Goal: Task Accomplishment & Management: Manage account settings

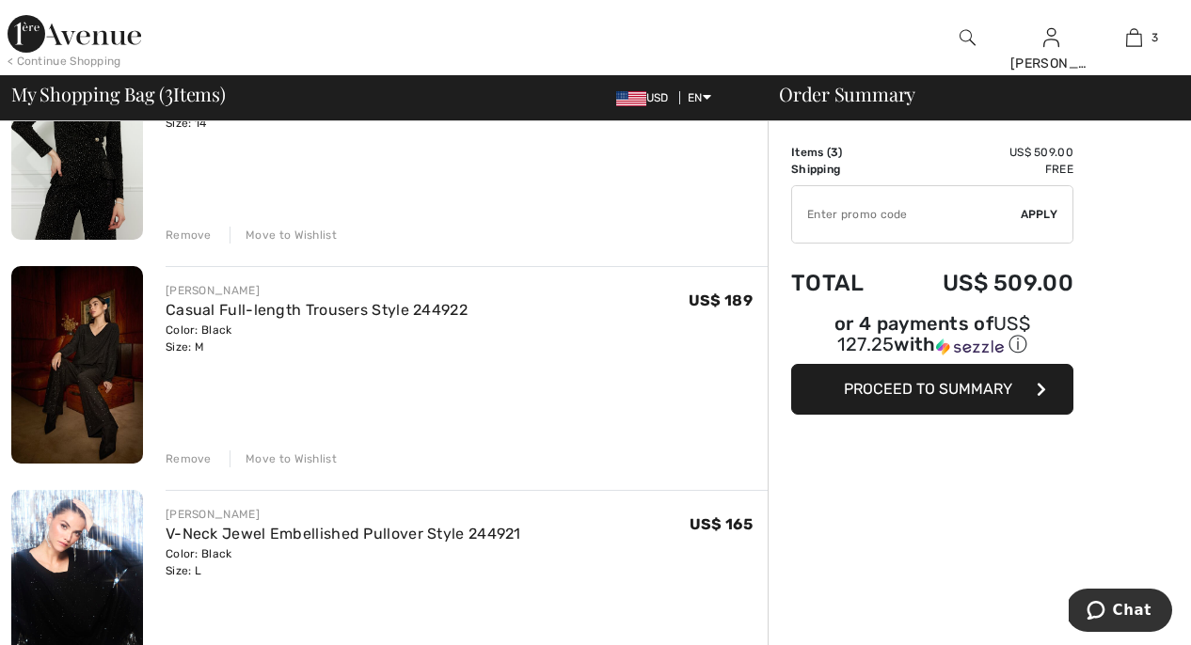
click at [184, 233] on div "Remove" at bounding box center [189, 235] width 46 height 17
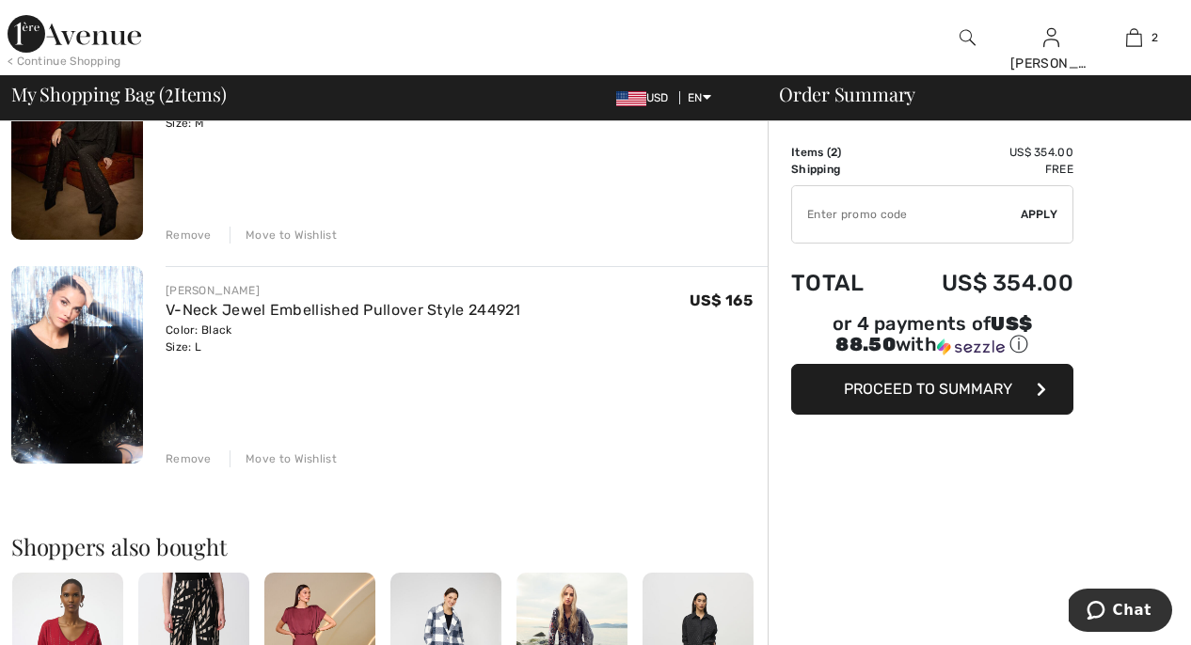
click at [182, 235] on div "Remove" at bounding box center [189, 235] width 46 height 17
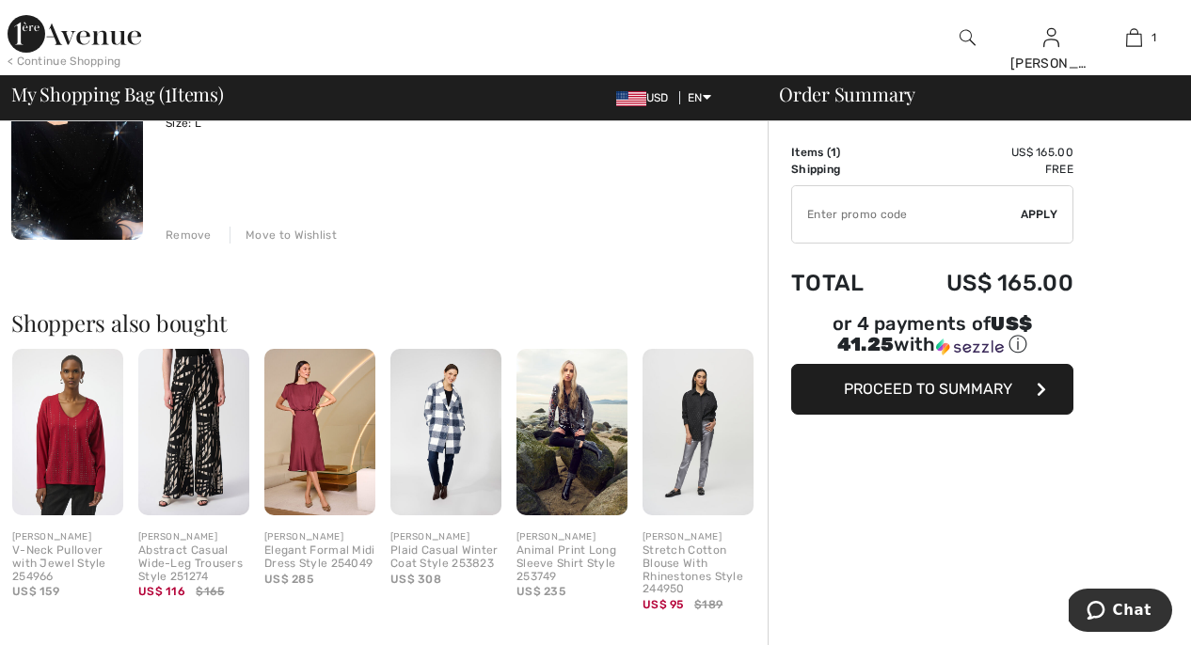
click at [178, 234] on div "Remove" at bounding box center [189, 235] width 46 height 17
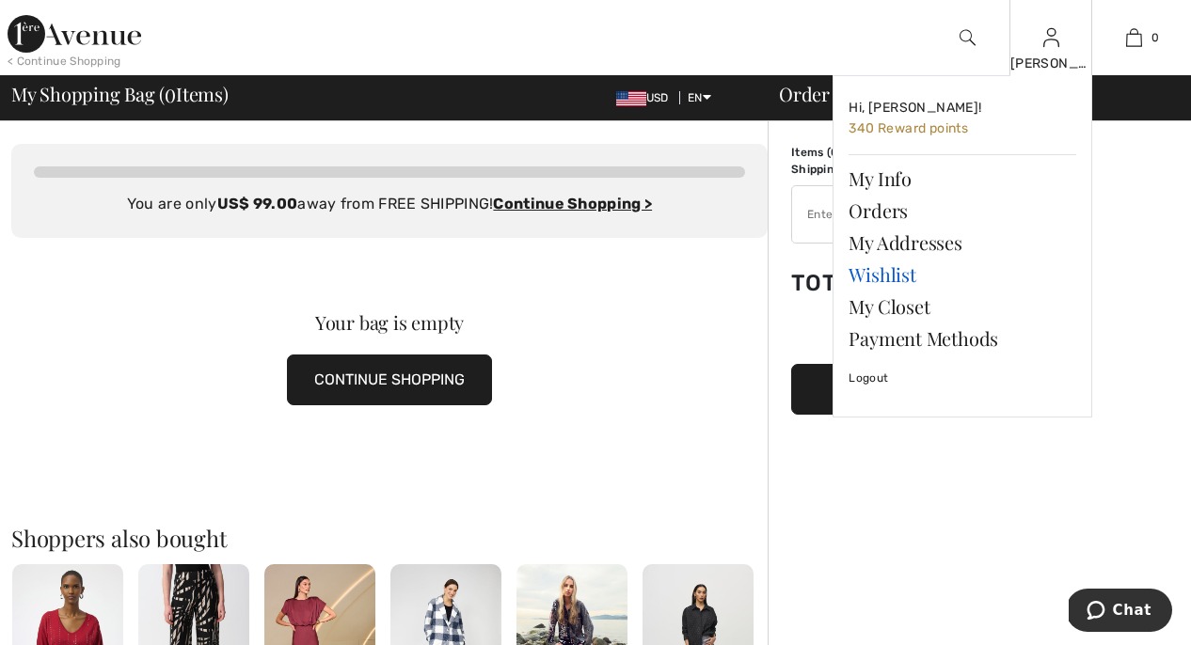
click at [874, 280] on link "Wishlist" at bounding box center [962, 275] width 228 height 32
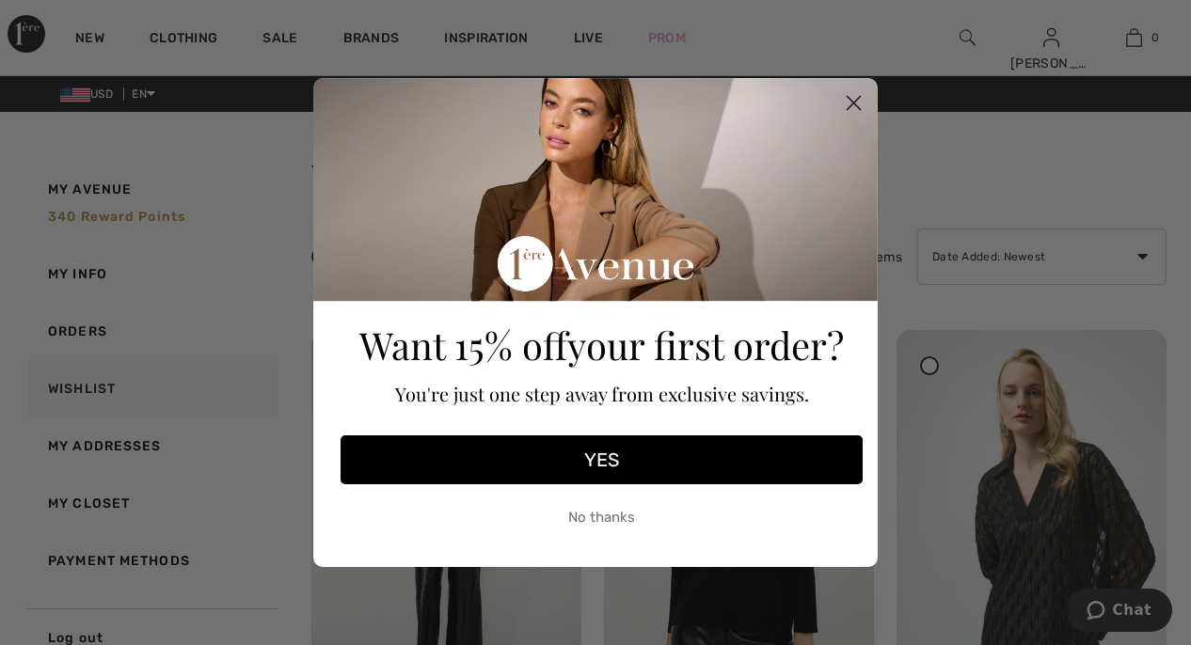
click at [846, 104] on circle "Close dialog" at bounding box center [853, 102] width 31 height 31
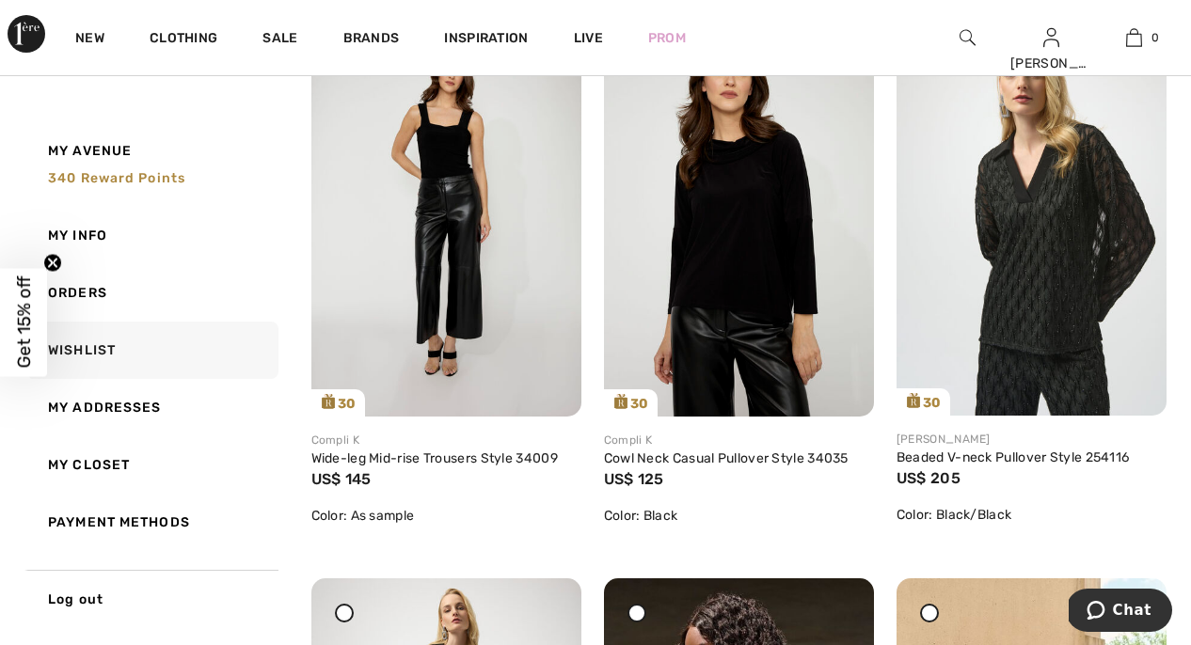
scroll to position [314, 0]
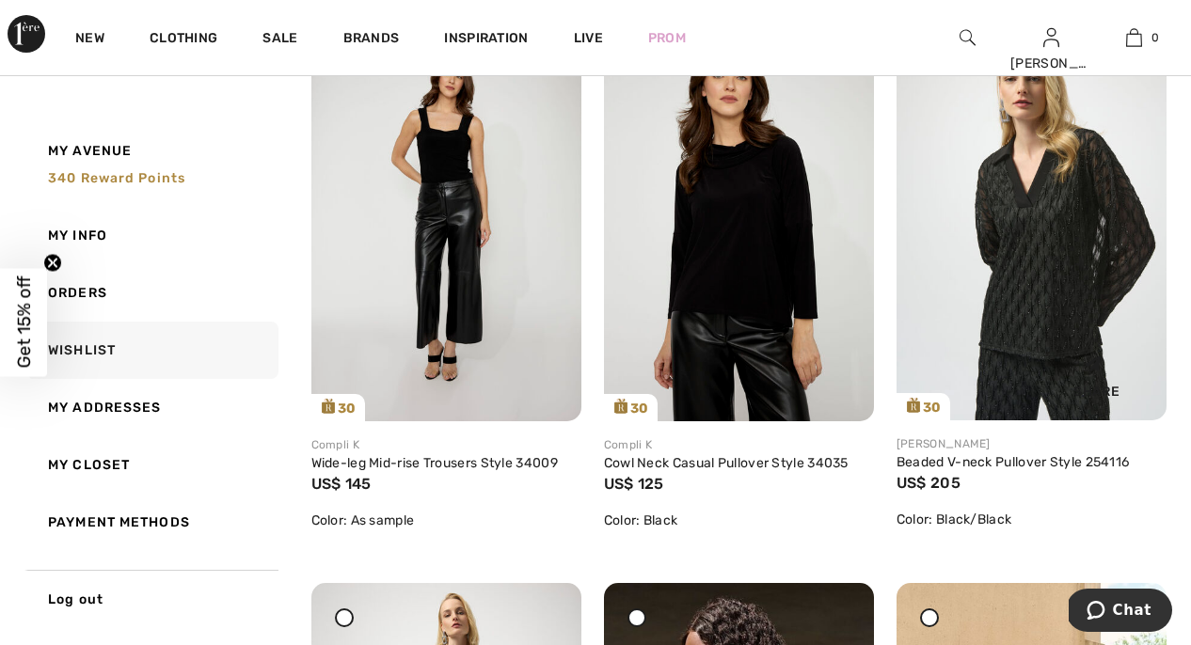
click at [1028, 238] on img at bounding box center [1031, 218] width 270 height 404
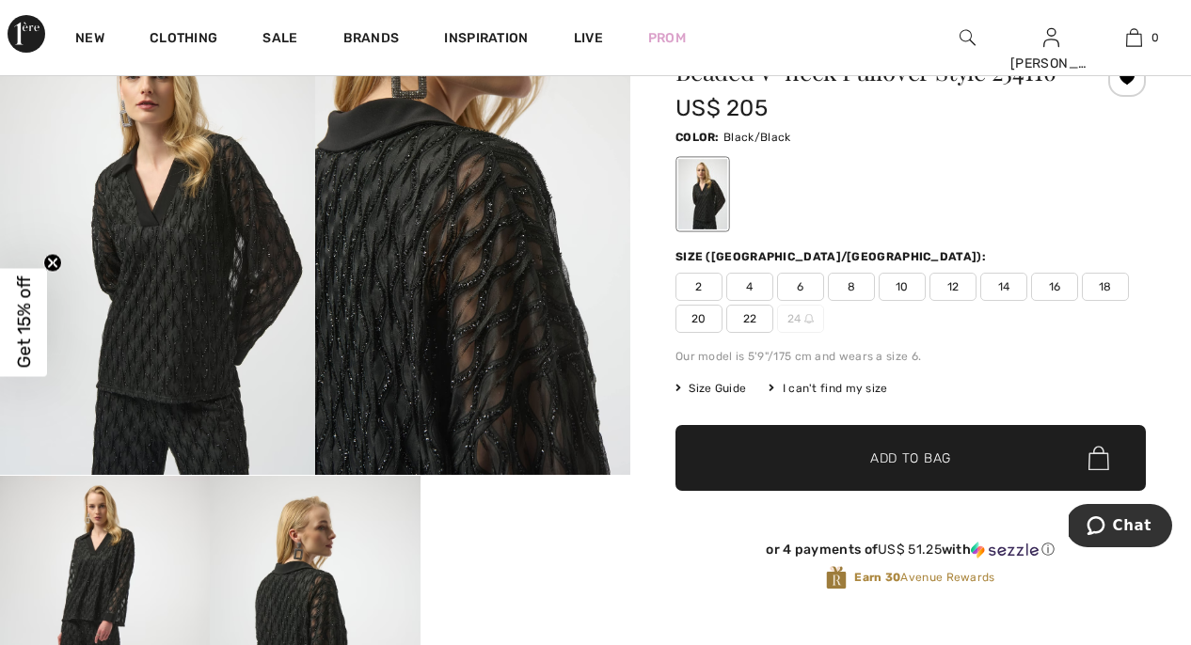
click at [162, 293] on img at bounding box center [157, 239] width 315 height 472
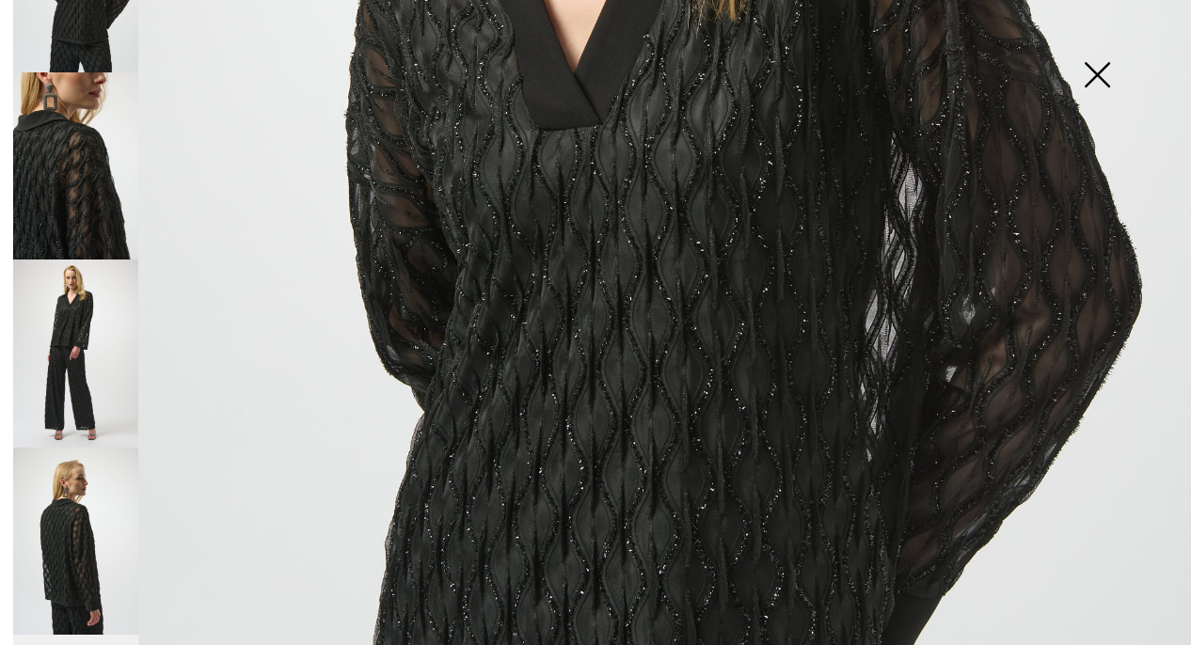
scroll to position [123, 0]
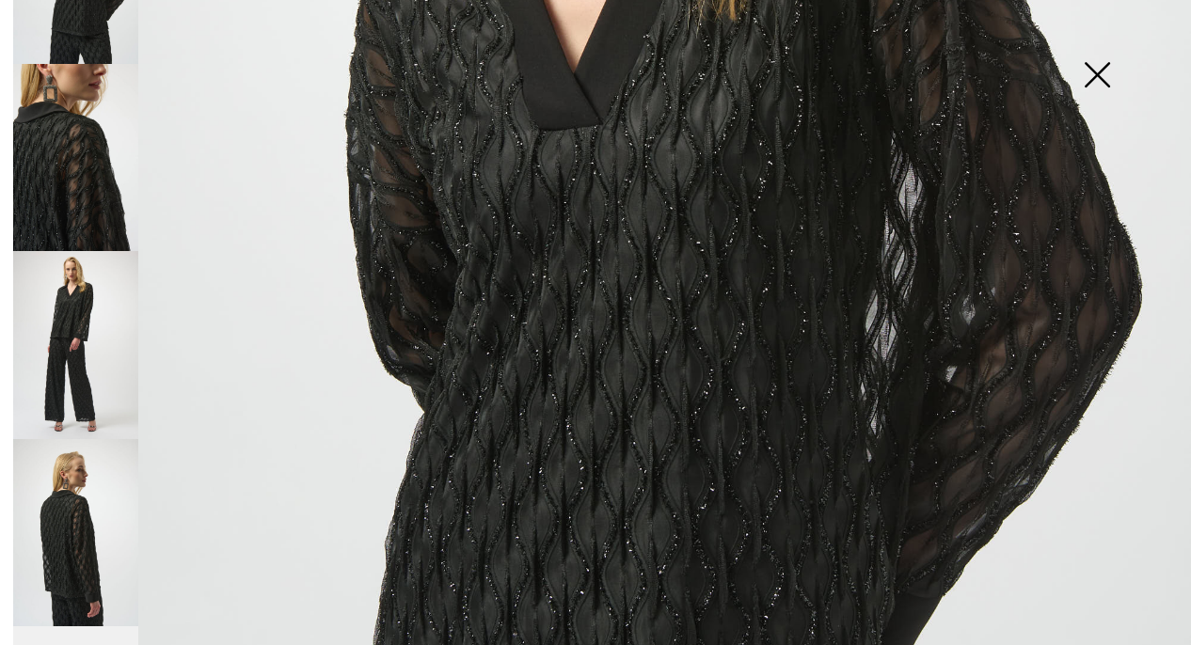
click at [67, 387] on img at bounding box center [75, 344] width 125 height 187
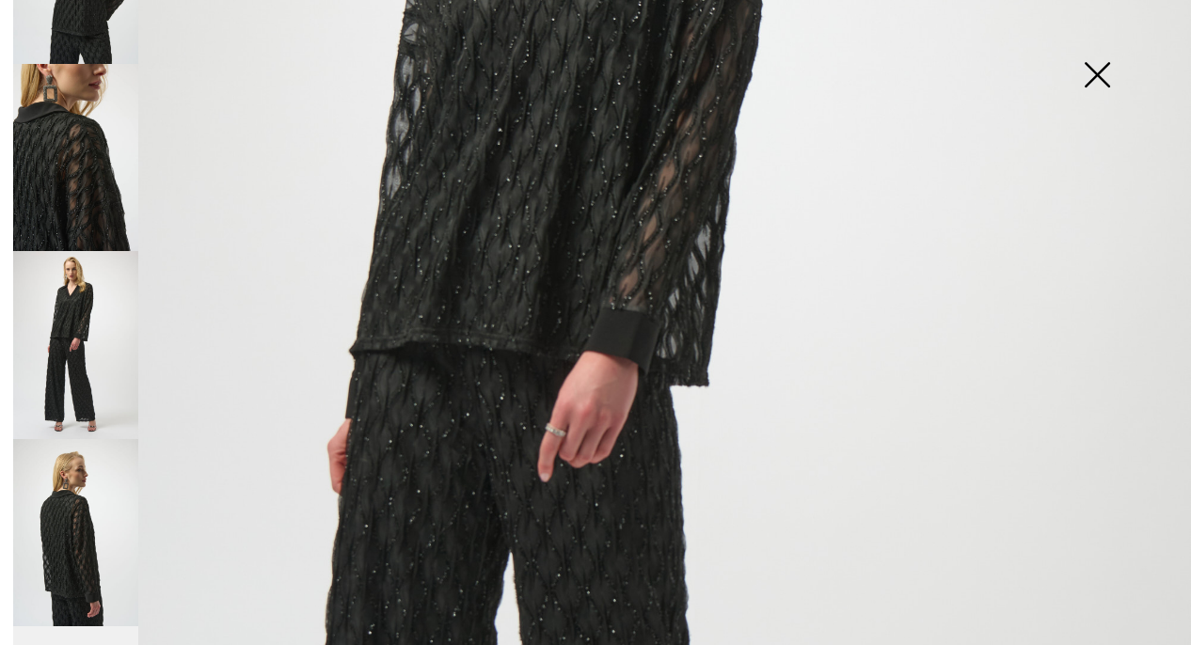
scroll to position [399, 0]
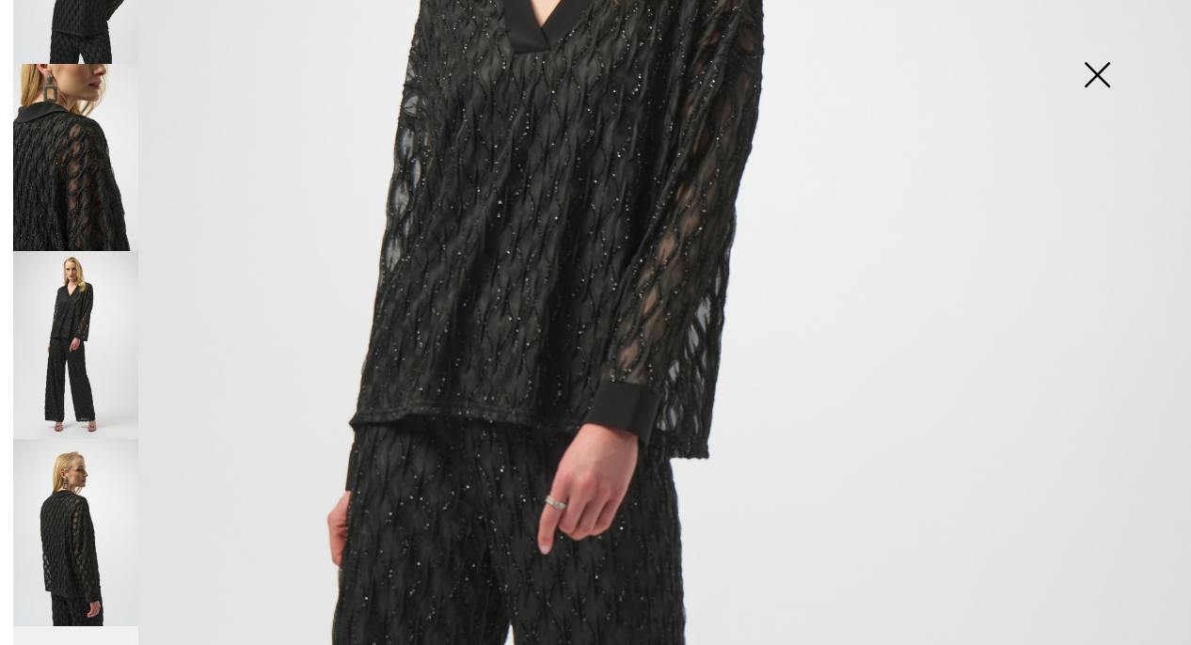
click at [85, 521] on img at bounding box center [75, 532] width 125 height 187
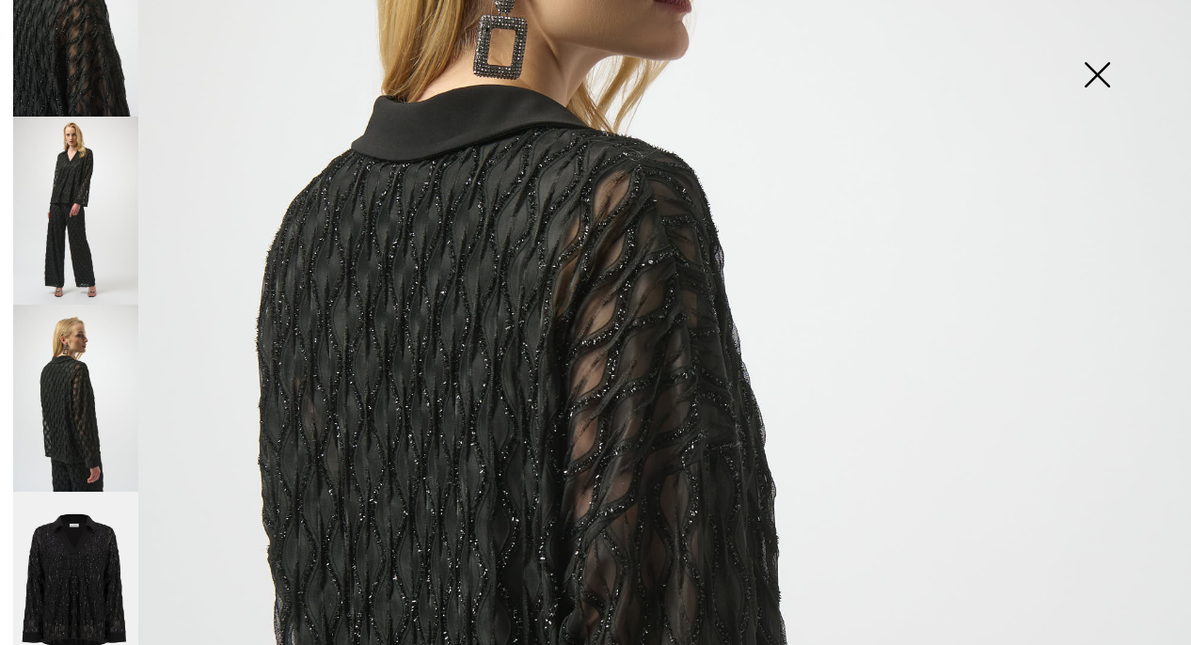
scroll to position [257, 0]
click at [85, 522] on img at bounding box center [75, 587] width 125 height 188
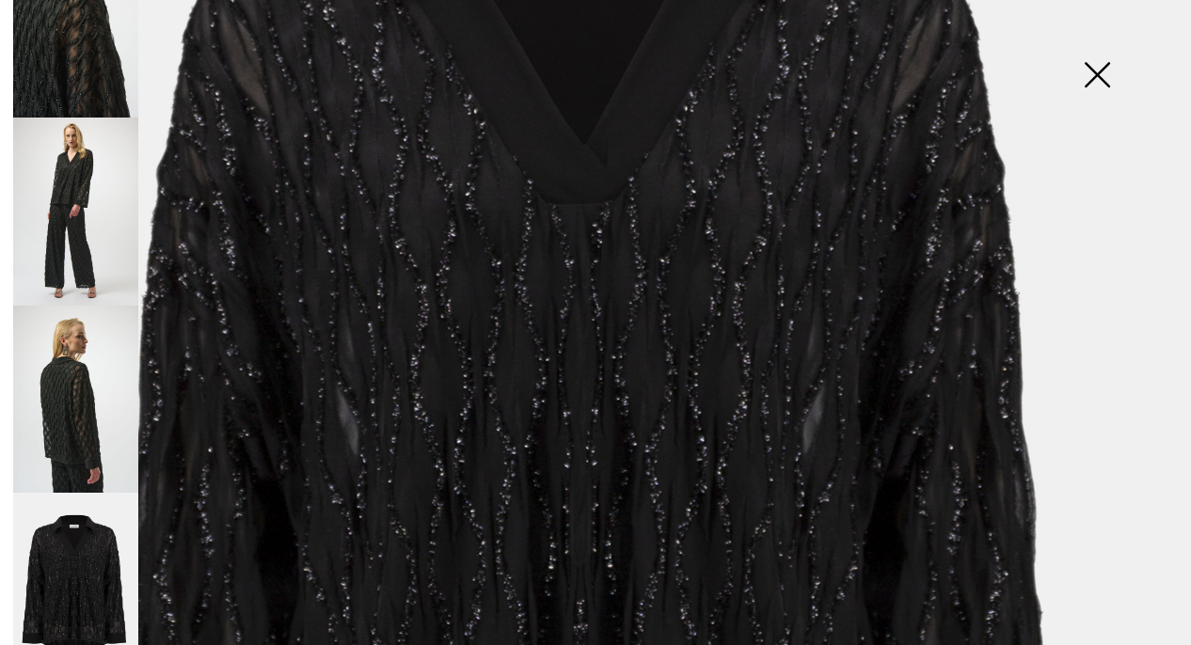
click at [1100, 73] on img at bounding box center [1097, 76] width 94 height 97
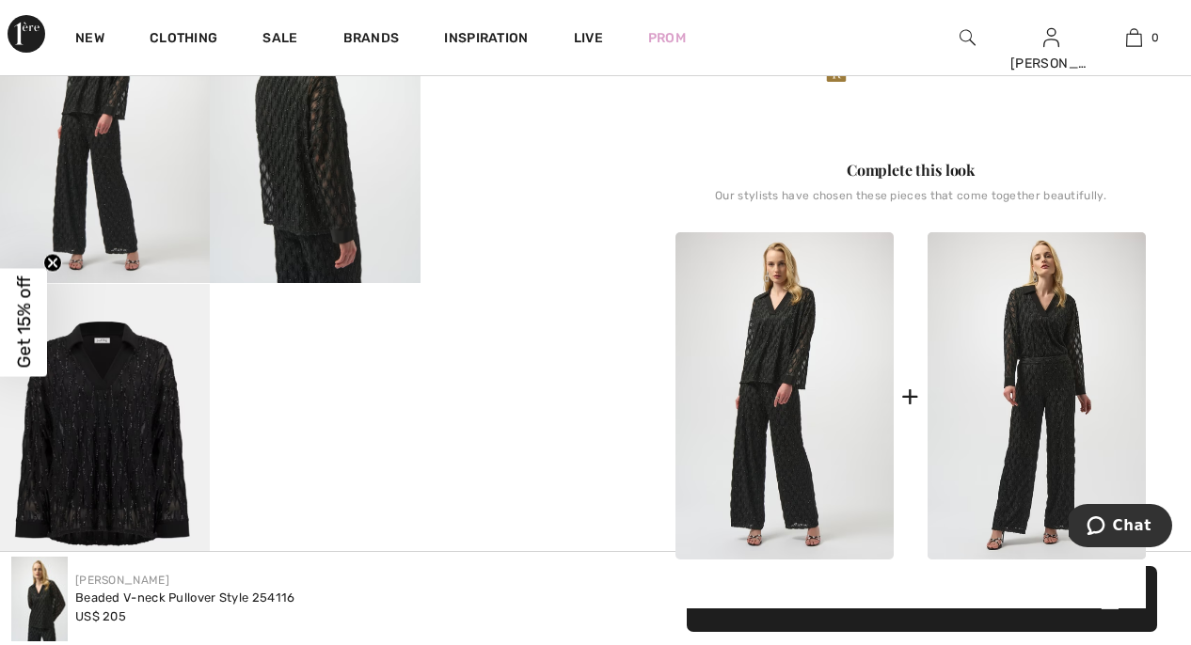
scroll to position [574, 0]
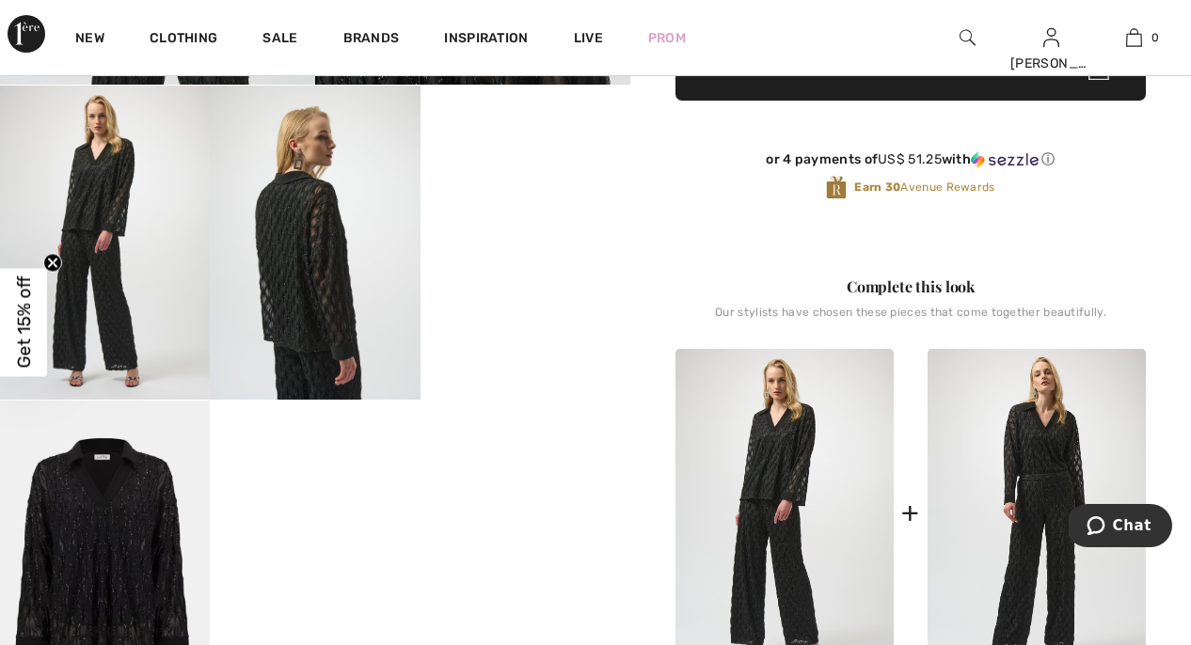
click at [551, 191] on video "Your browser does not support the video tag." at bounding box center [525, 138] width 210 height 105
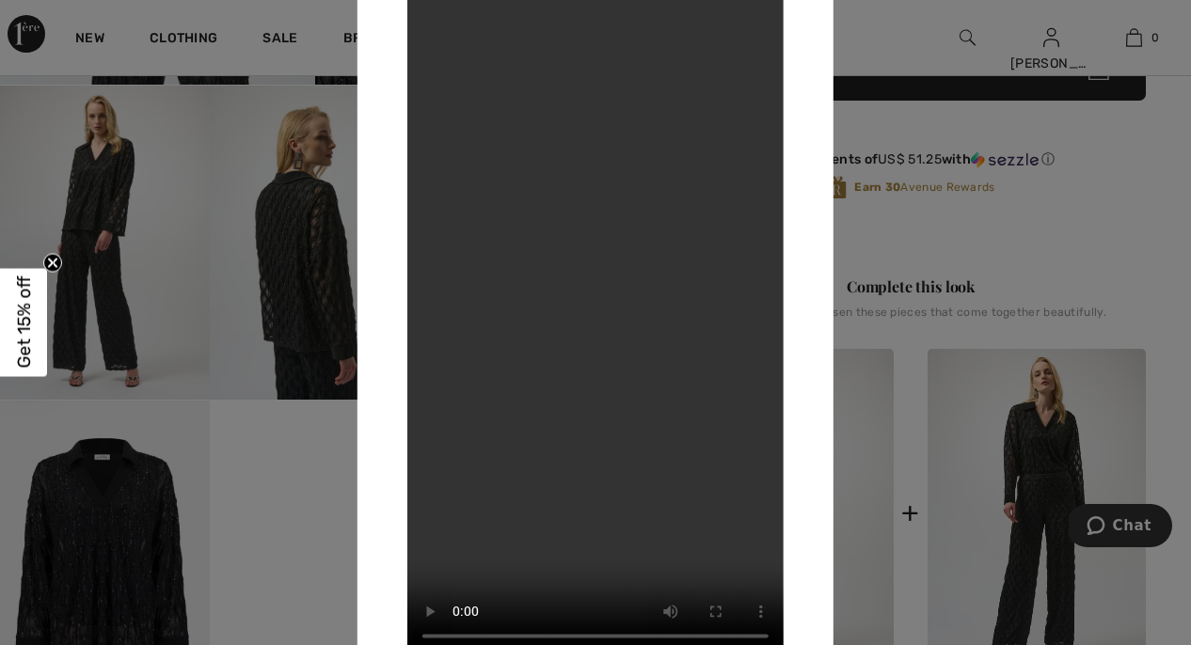
click at [433, 15] on video "Your browser does not support the video tag." at bounding box center [595, 322] width 376 height 669
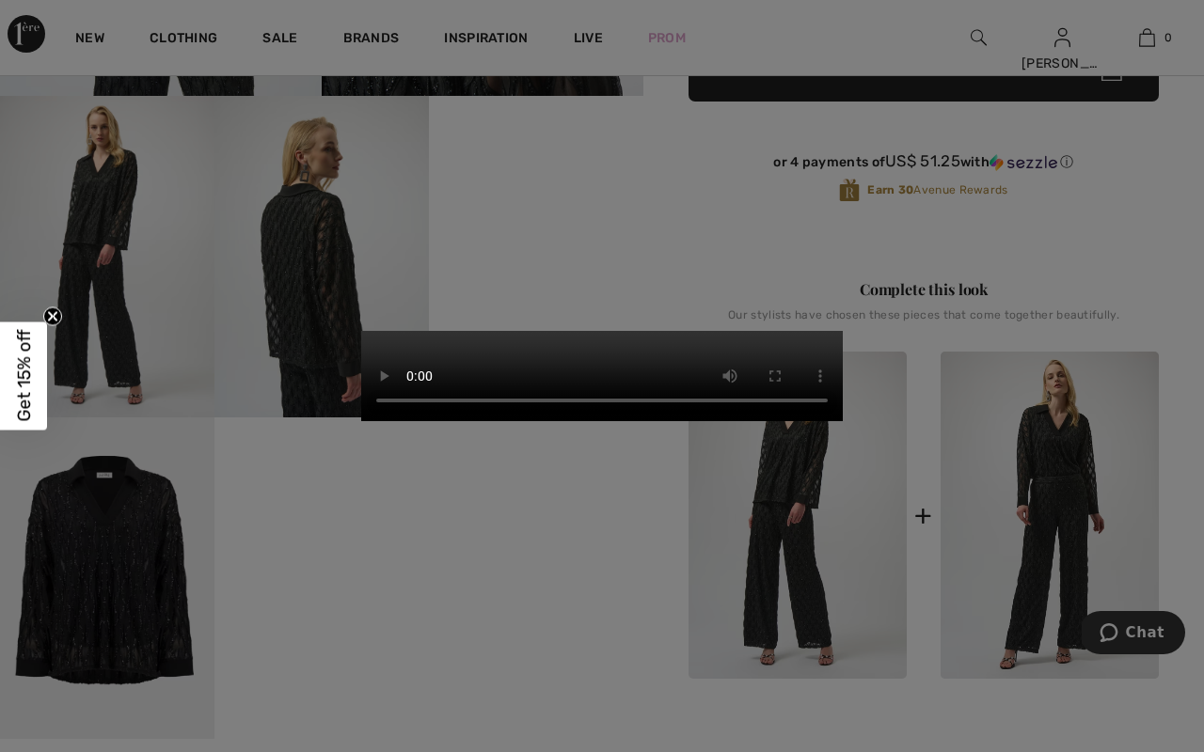
click at [843, 331] on video "Your browser does not support the video tag." at bounding box center [602, 376] width 482 height 90
click at [361, 421] on video "Your browser does not support the video tag." at bounding box center [602, 376] width 482 height 90
